Goal: Transaction & Acquisition: Purchase product/service

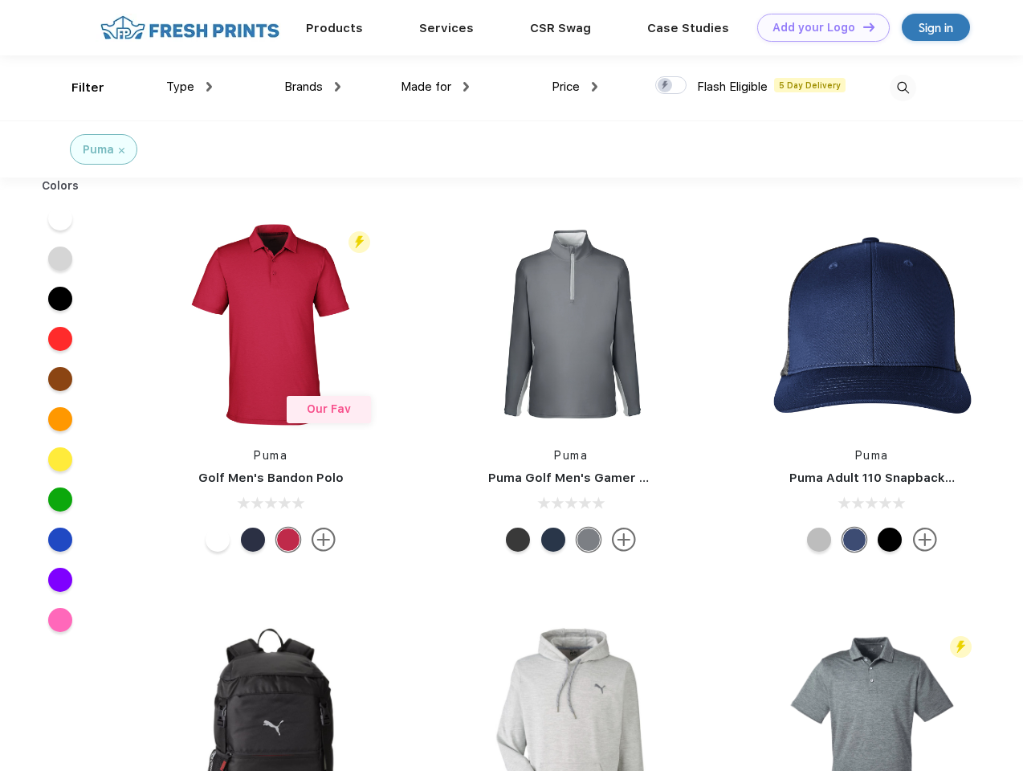
click at [817, 27] on link "Add your Logo Design Tool" at bounding box center [823, 28] width 132 height 28
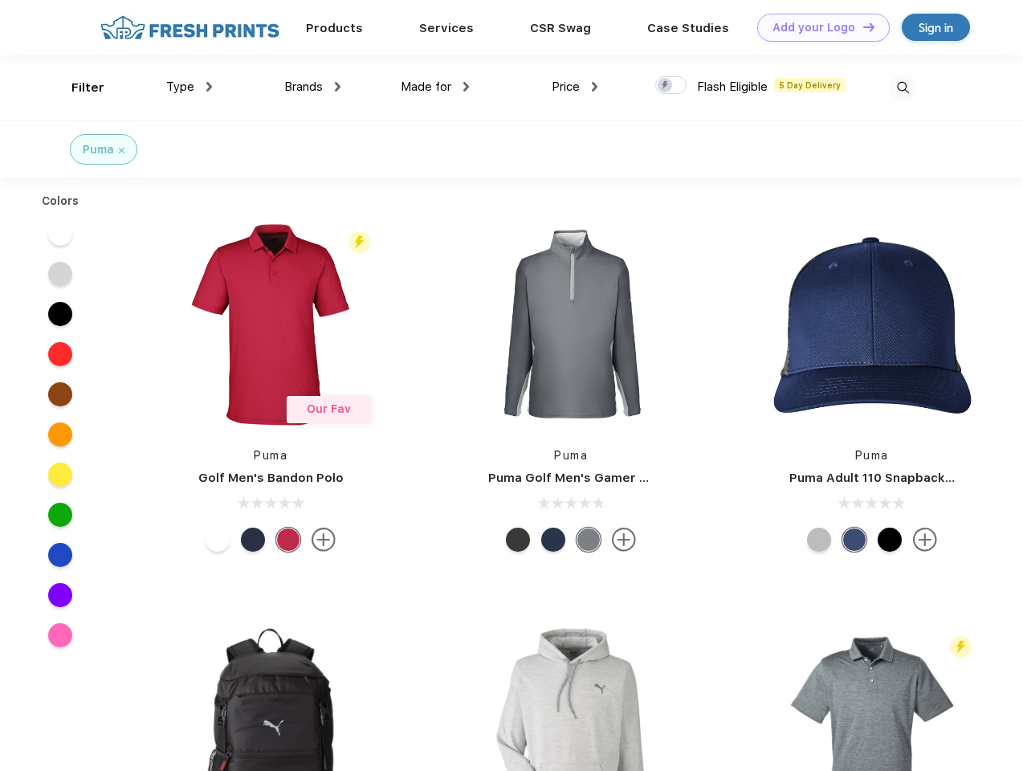
click at [0, 0] on div "Design Tool" at bounding box center [0, 0] width 0 height 0
click at [861, 26] on link "Add your Logo Design Tool" at bounding box center [823, 28] width 132 height 28
click at [77, 88] on div "Filter" at bounding box center [87, 88] width 33 height 18
click at [189, 87] on span "Type" at bounding box center [180, 86] width 28 height 14
click at [312, 87] on span "Brands" at bounding box center [303, 86] width 39 height 14
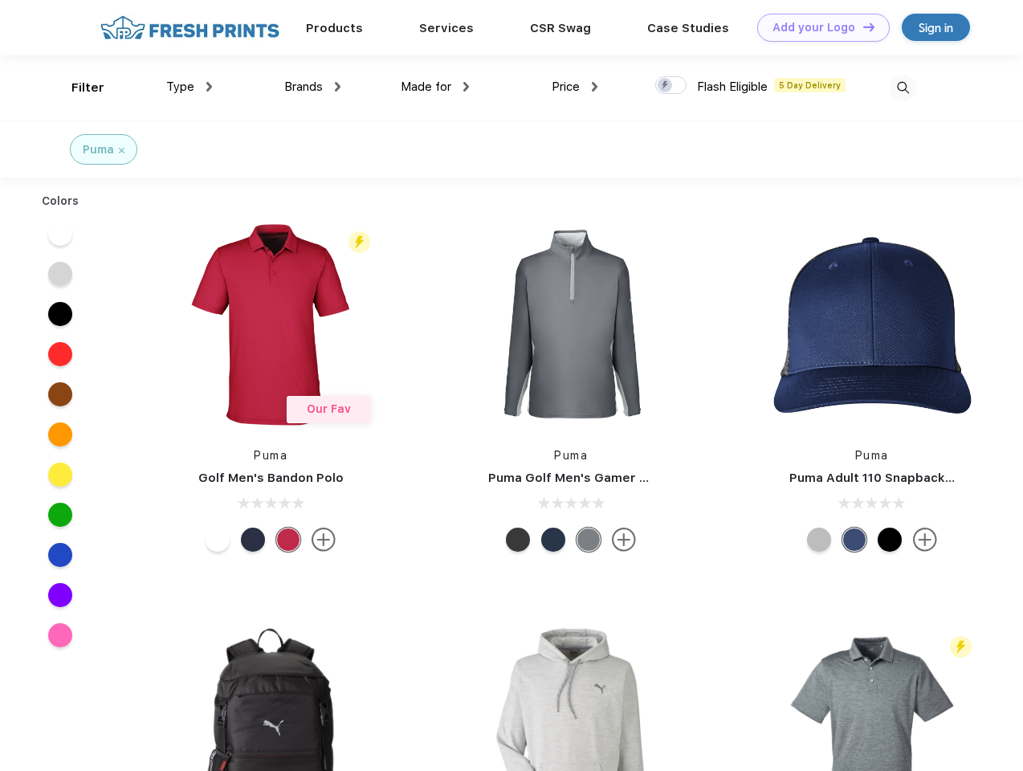
click at [435, 87] on span "Made for" at bounding box center [426, 86] width 51 height 14
click at [575, 87] on span "Price" at bounding box center [566, 86] width 28 height 14
click at [671, 86] on div at bounding box center [670, 85] width 31 height 18
click at [666, 86] on input "checkbox" at bounding box center [660, 80] width 10 height 10
click at [902, 88] on img at bounding box center [903, 88] width 26 height 26
